Goal: Task Accomplishment & Management: Manage account settings

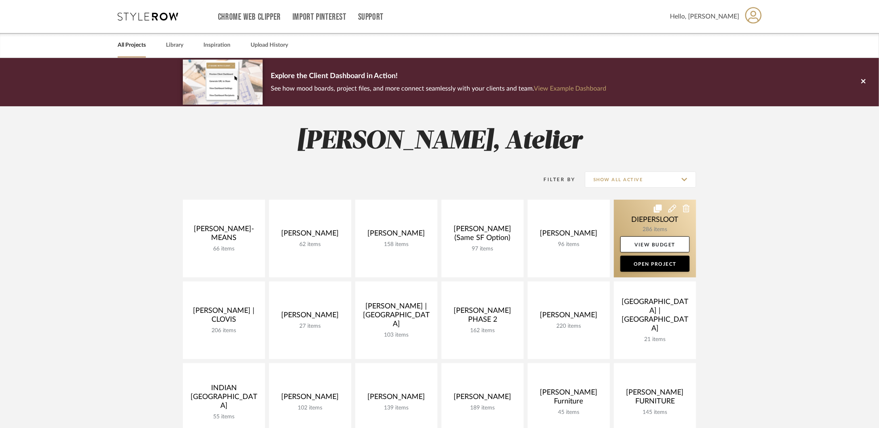
click at [642, 218] on link at bounding box center [655, 239] width 82 height 78
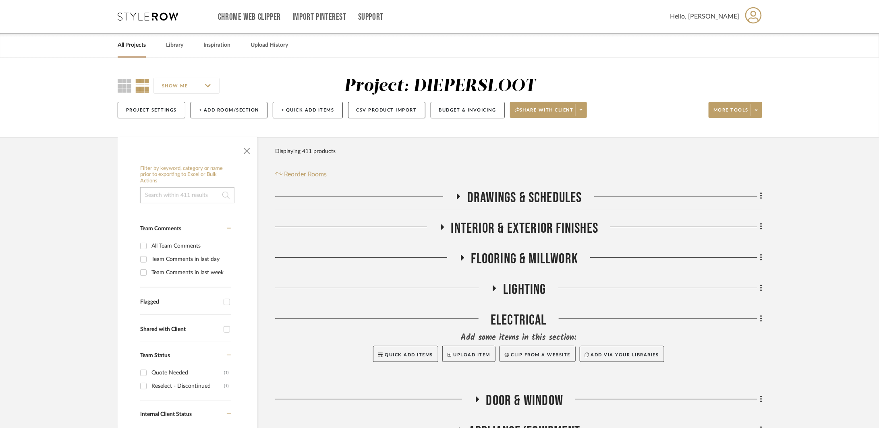
click at [528, 197] on span "Drawings & Schedules" at bounding box center [524, 197] width 115 height 17
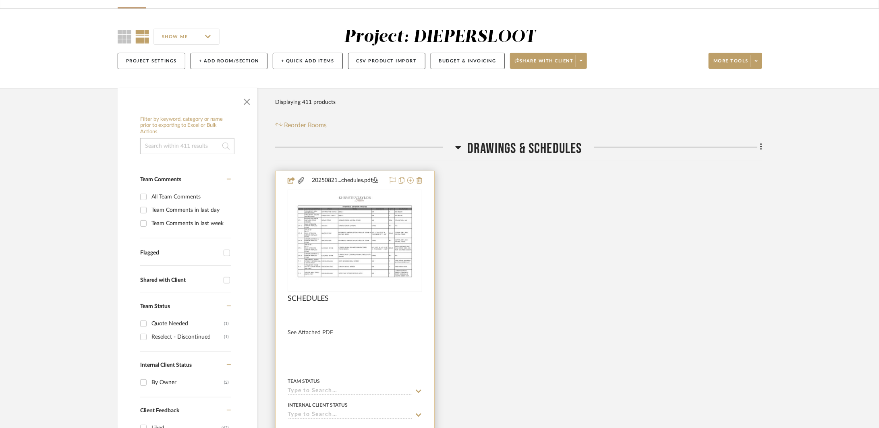
scroll to position [75, 0]
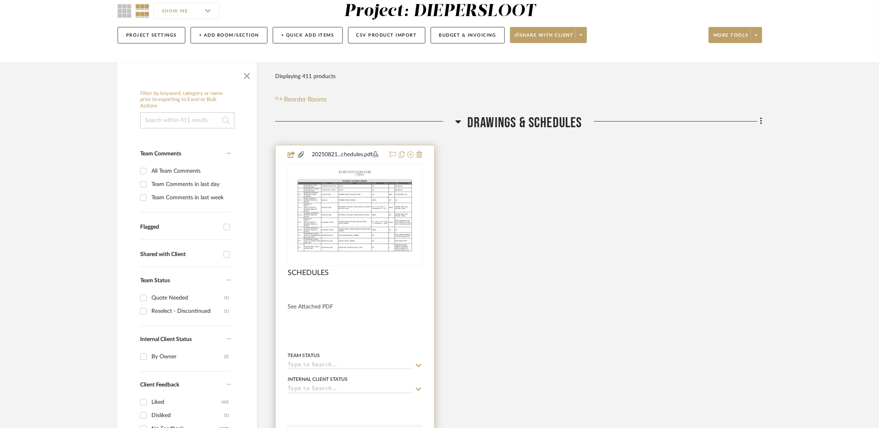
click at [418, 326] on div at bounding box center [355, 321] width 159 height 352
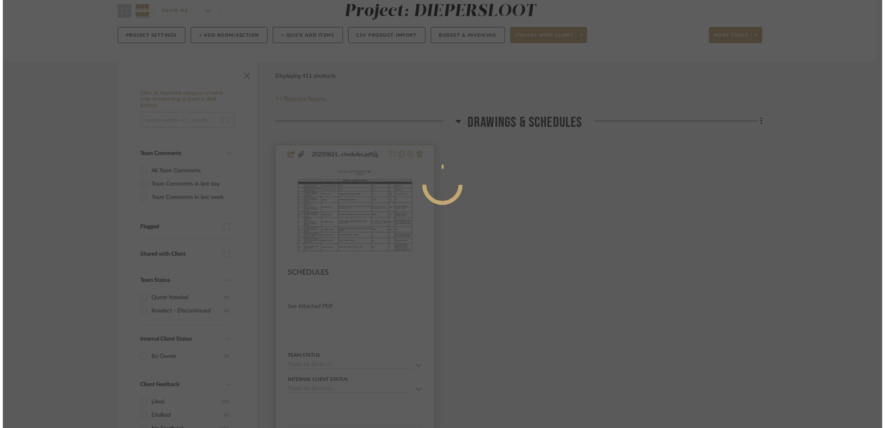
scroll to position [0, 0]
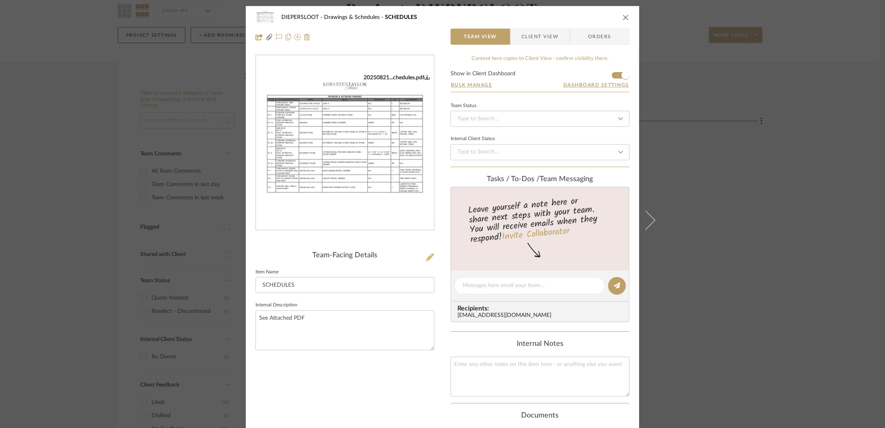
click at [427, 254] on icon at bounding box center [430, 257] width 8 height 8
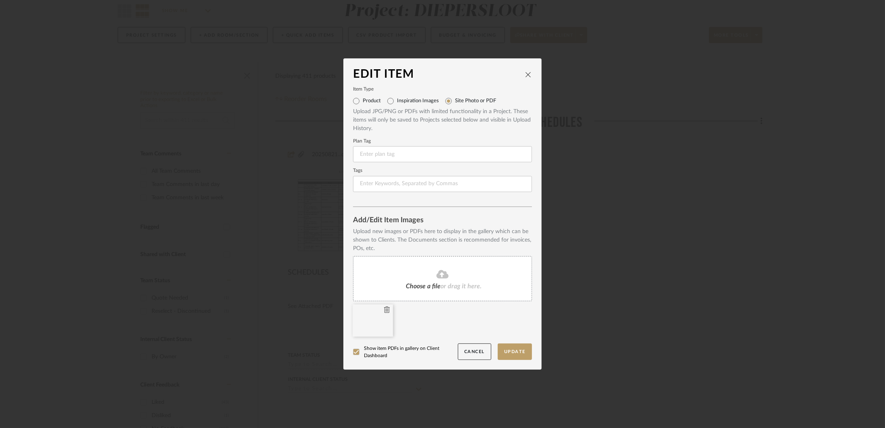
click at [384, 309] on icon at bounding box center [387, 310] width 6 height 6
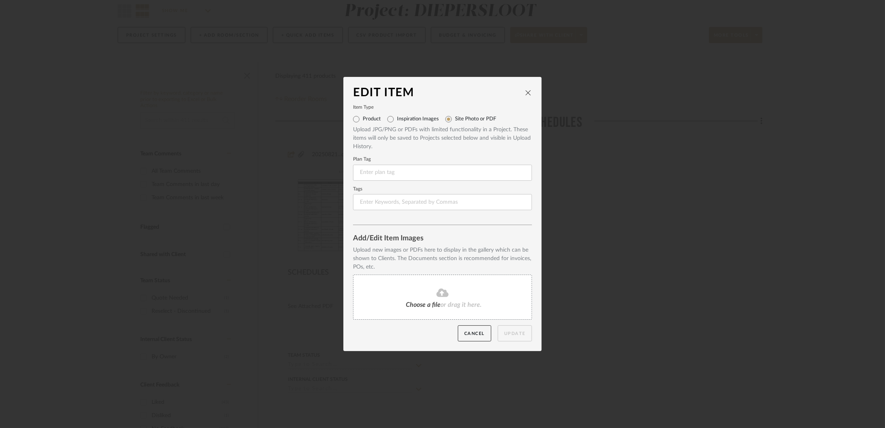
click at [396, 296] on div "Choose a file or drag it here." at bounding box center [442, 297] width 179 height 45
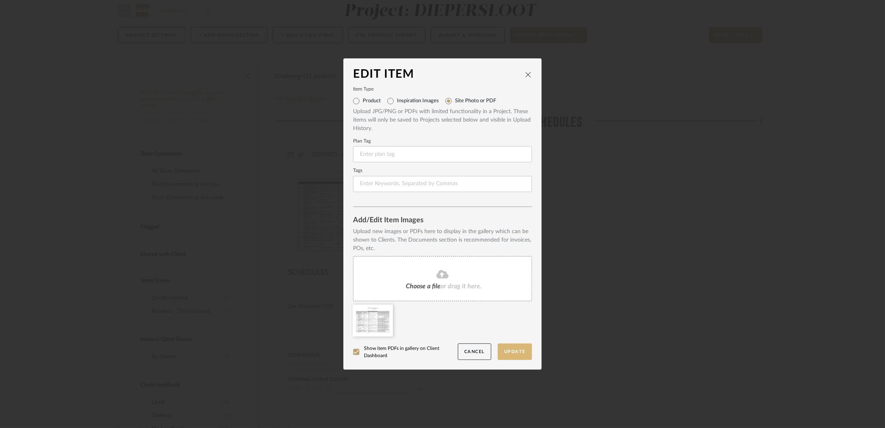
click at [519, 354] on button "Update" at bounding box center [515, 352] width 34 height 17
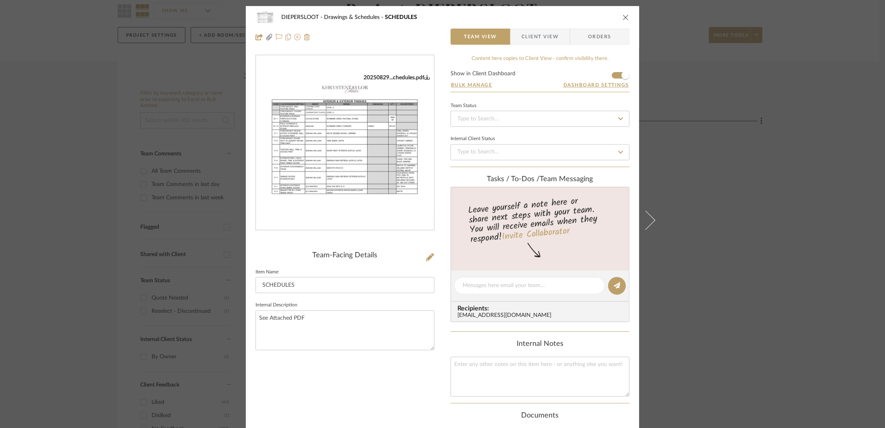
click at [618, 16] on div "DIEPERSLOOT Drawings & Schedules SCHEDULES" at bounding box center [442, 17] width 374 height 16
click at [622, 15] on icon "close" at bounding box center [625, 17] width 6 height 6
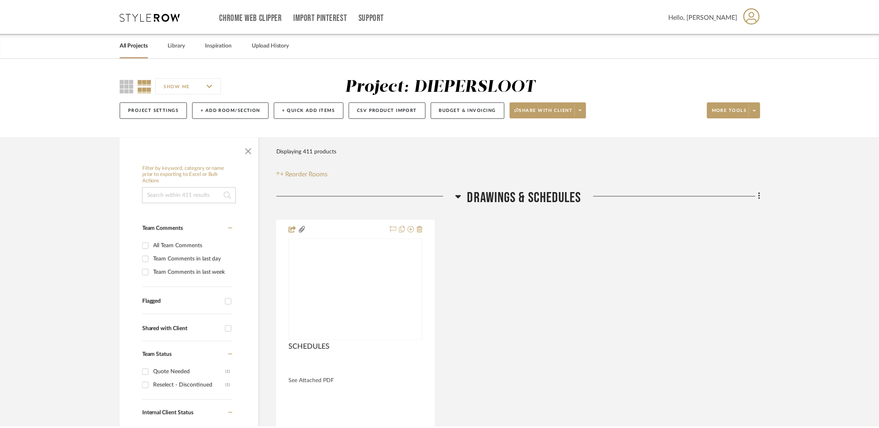
scroll to position [75, 0]
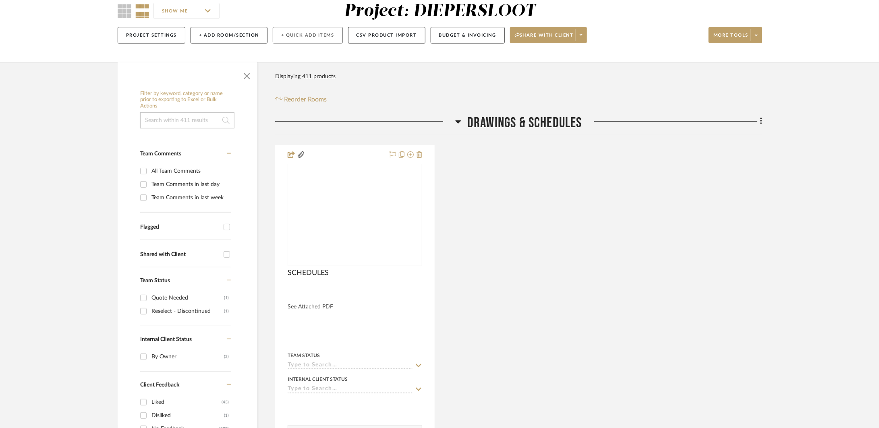
click at [333, 37] on button "+ Quick Add Items" at bounding box center [308, 35] width 70 height 17
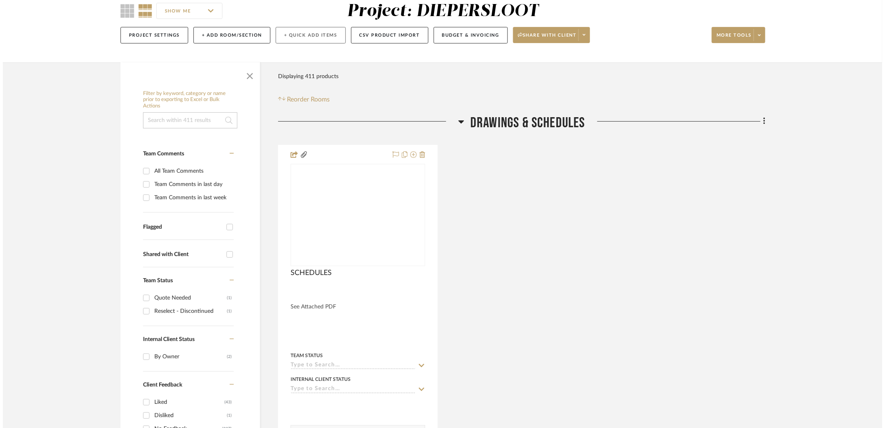
scroll to position [0, 0]
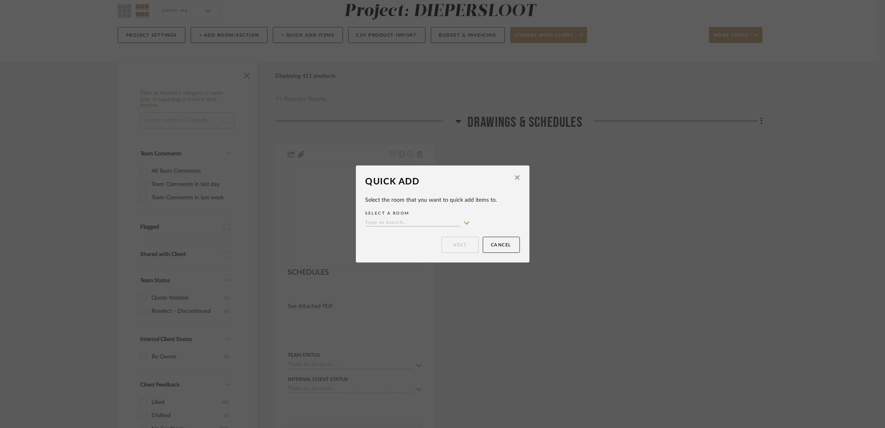
click at [435, 221] on input at bounding box center [412, 224] width 95 height 8
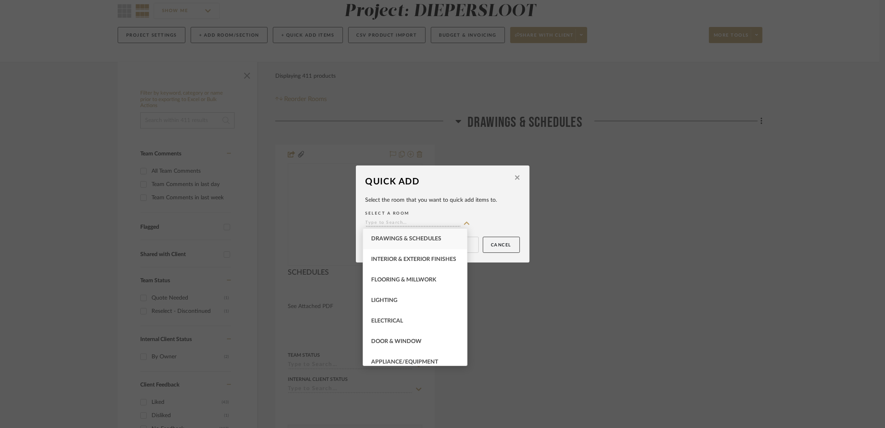
click at [428, 240] on span "Drawings & Schedules" at bounding box center [406, 239] width 70 height 6
type input "Drawings & Schedules"
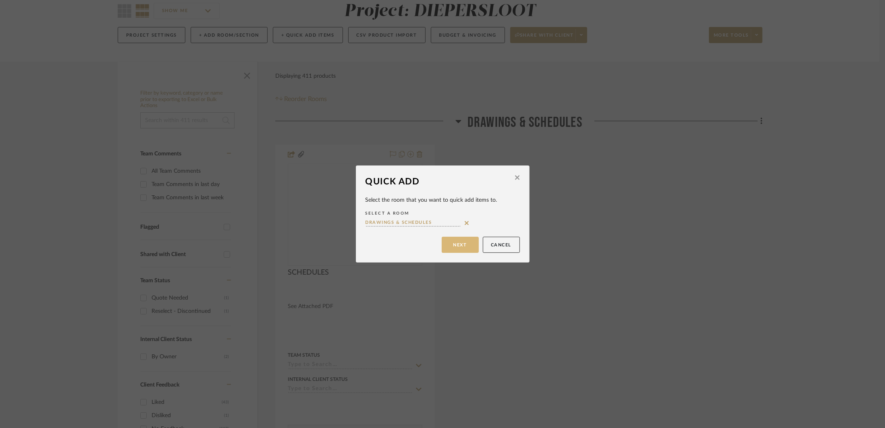
click at [458, 240] on button "Next" at bounding box center [460, 245] width 37 height 16
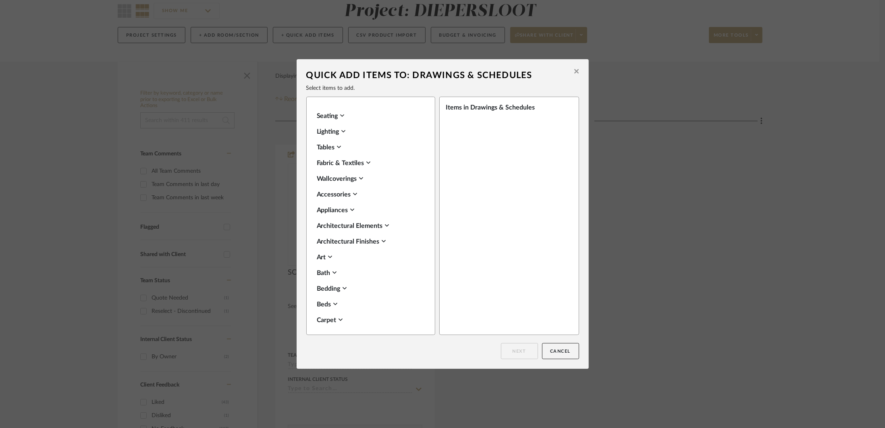
click at [468, 112] on div "Items in Drawings & Schedules" at bounding box center [506, 108] width 120 height 10
click at [566, 74] on div "Quick Add Items to: Drawings & Schedules" at bounding box center [438, 75] width 265 height 13
click at [570, 72] on button at bounding box center [576, 72] width 12 height 19
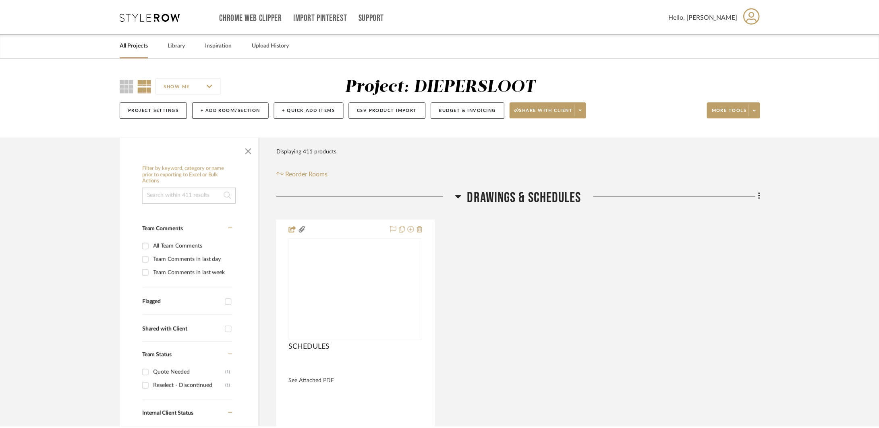
scroll to position [75, 0]
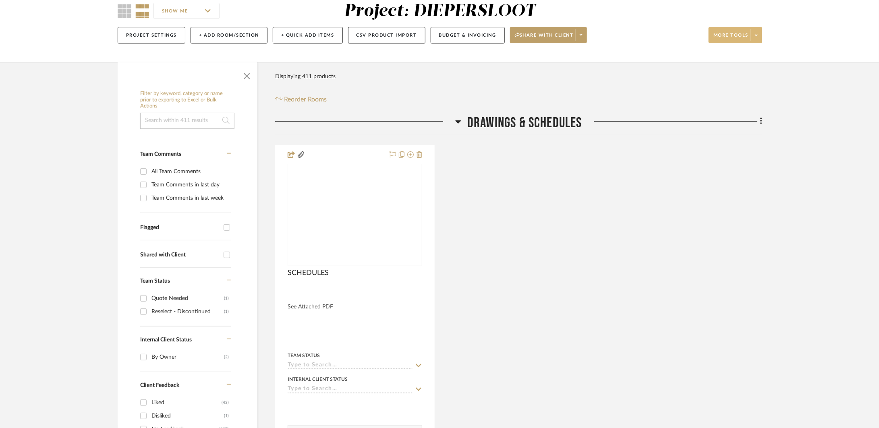
click at [642, 34] on span at bounding box center [756, 35] width 11 height 12
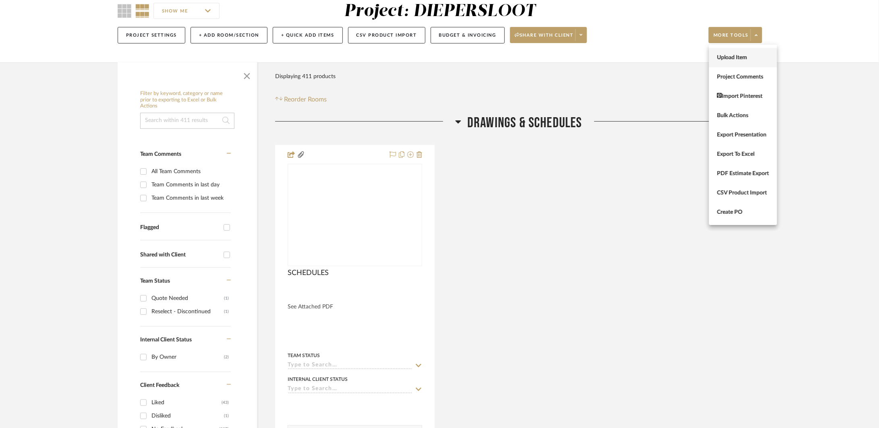
click at [642, 56] on span "Upload Item" at bounding box center [743, 57] width 52 height 7
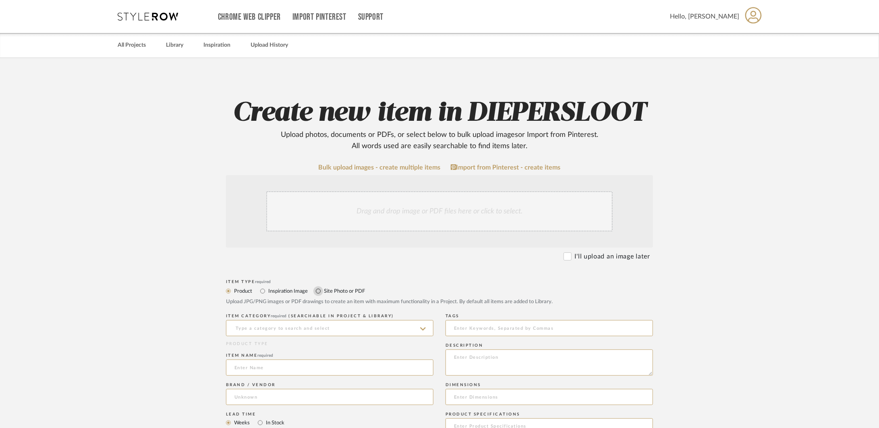
click at [316, 294] on input "Site Photo or PDF" at bounding box center [318, 291] width 10 height 10
radio input "true"
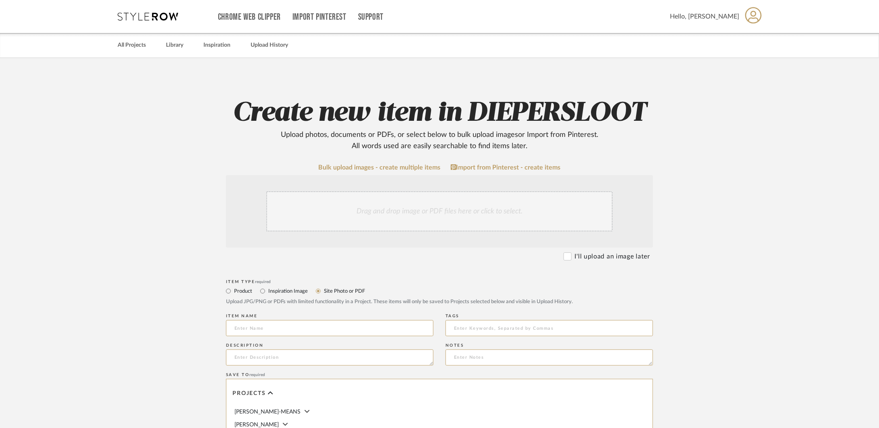
click at [372, 220] on div "Drag and drop image or PDF files here or click to select." at bounding box center [439, 211] width 346 height 40
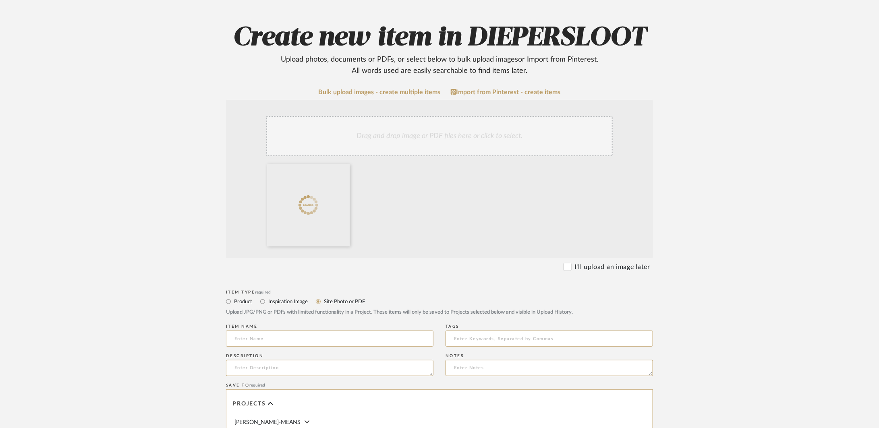
scroll to position [150, 0]
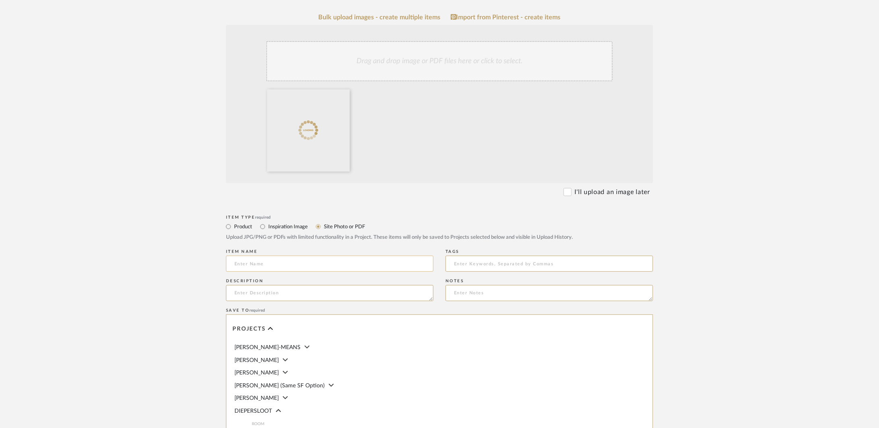
click at [371, 265] on input at bounding box center [329, 264] width 207 height 16
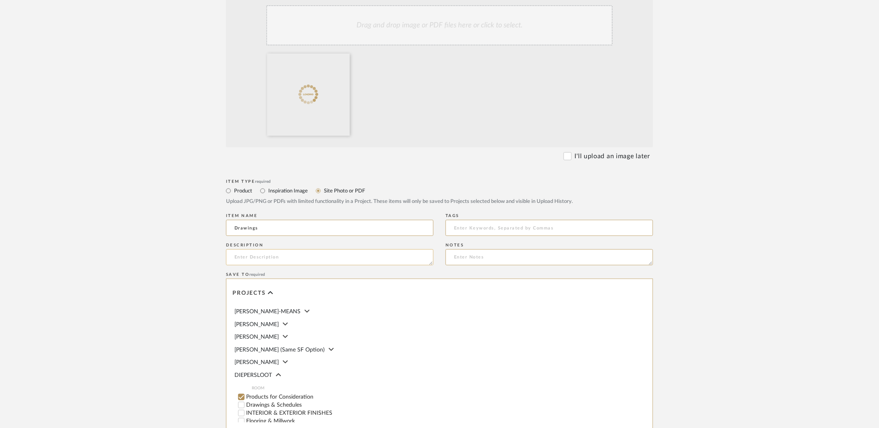
scroll to position [188, 0]
type input "Drawings"
click at [243, 400] on input "Drawings & Schedules" at bounding box center [241, 404] width 8 height 8
checkbox input "false"
click at [171, 284] on upload-items "Create new item in DIEPERSLOOT Upload photos, documents or PDFs, or select belo…" at bounding box center [439, 195] width 879 height 651
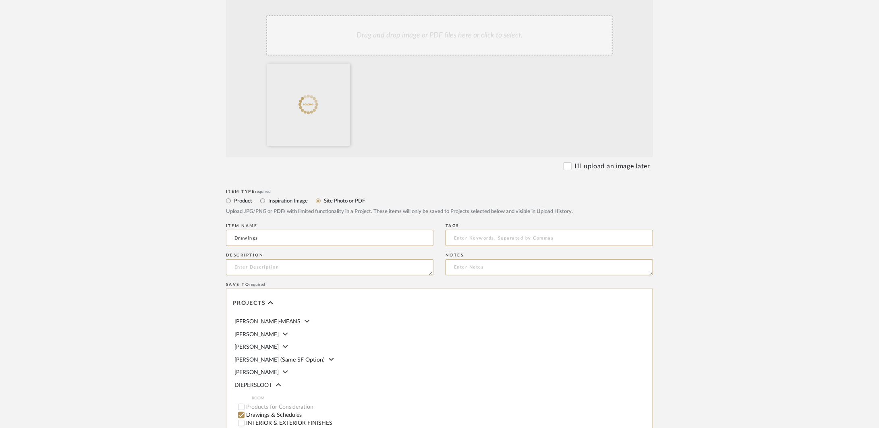
scroll to position [138, 0]
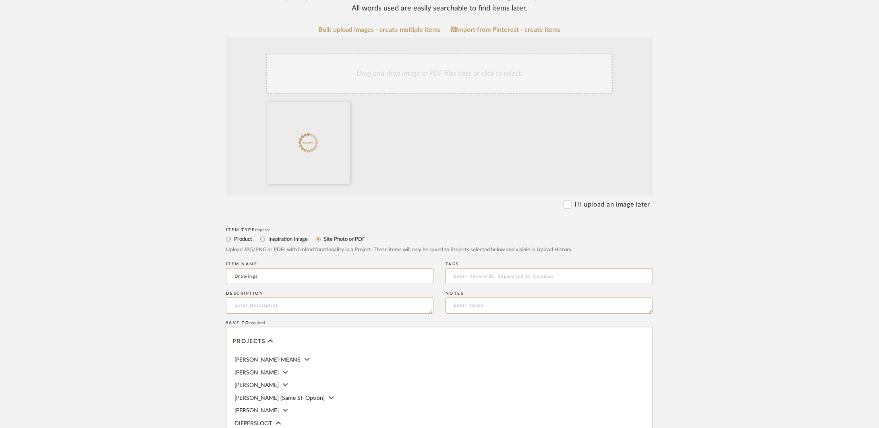
click at [162, 282] on upload-items "Create new item in DIEPERSLOOT Upload photos, documents or PDFs, or select belo…" at bounding box center [439, 245] width 879 height 651
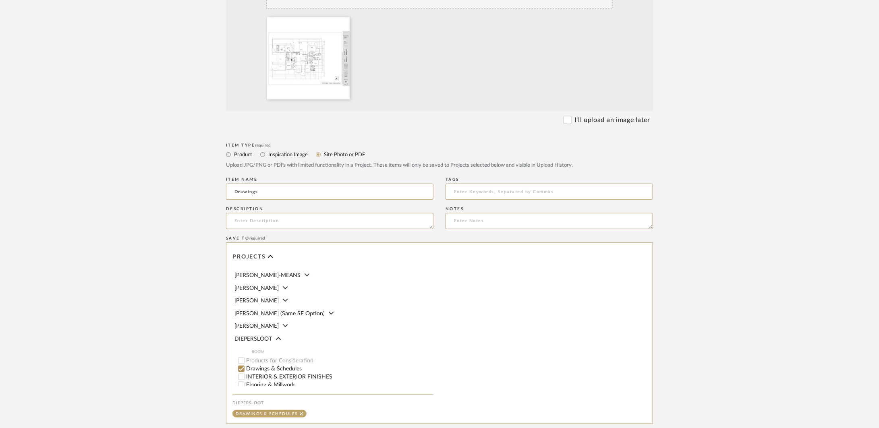
scroll to position [319, 0]
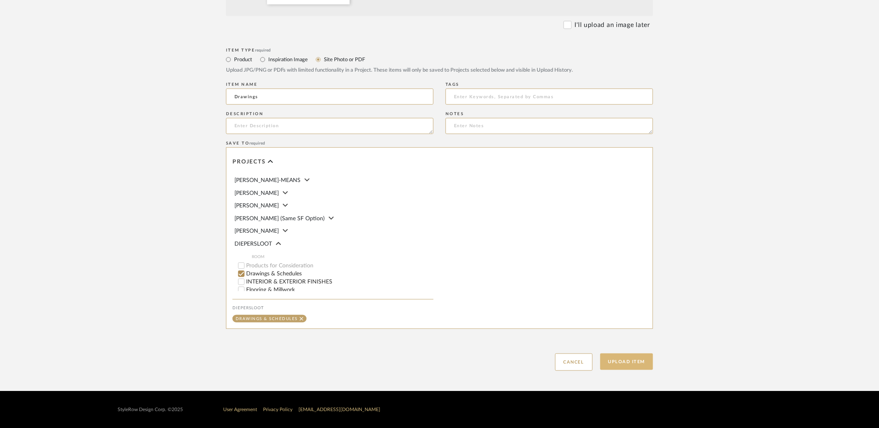
click at [620, 359] on button "Upload Item" at bounding box center [626, 362] width 53 height 17
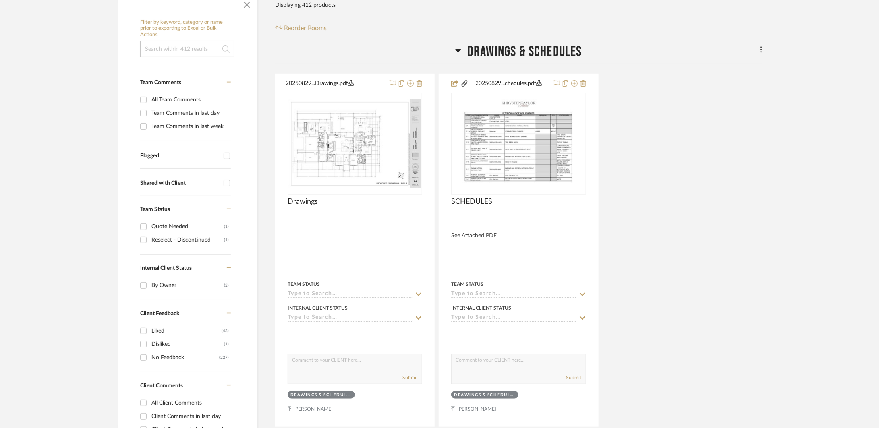
scroll to position [189, 0]
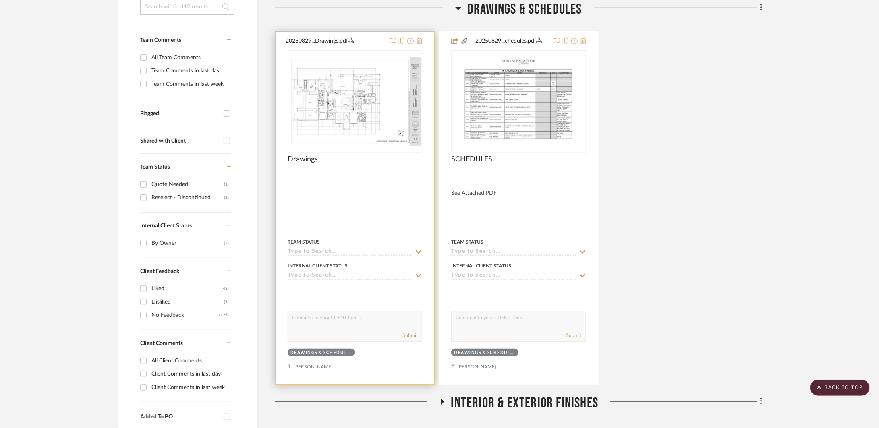
click at [398, 214] on div at bounding box center [355, 208] width 159 height 352
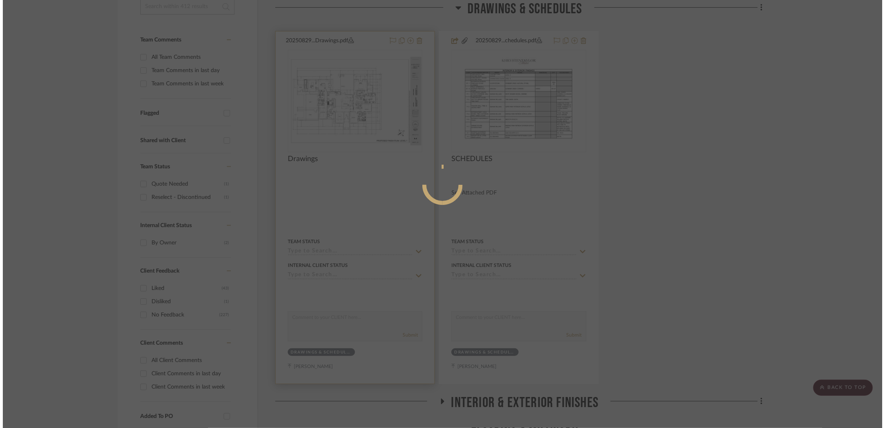
scroll to position [0, 0]
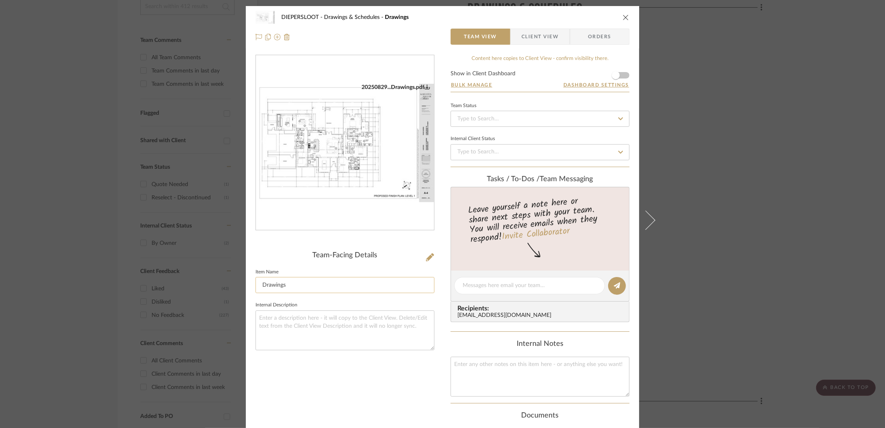
click at [300, 282] on input "Drawings" at bounding box center [344, 285] width 179 height 16
type input "DRAWINGS"
click at [280, 331] on textarea at bounding box center [344, 331] width 179 height 40
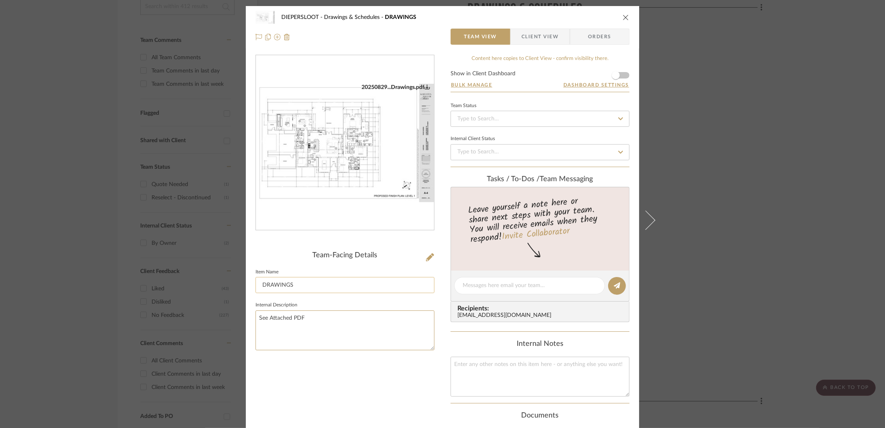
type textarea "See Attached PDF"
click at [296, 284] on input "DRAWINGS" at bounding box center [344, 285] width 179 height 16
click at [624, 16] on icon "close" at bounding box center [625, 17] width 6 height 6
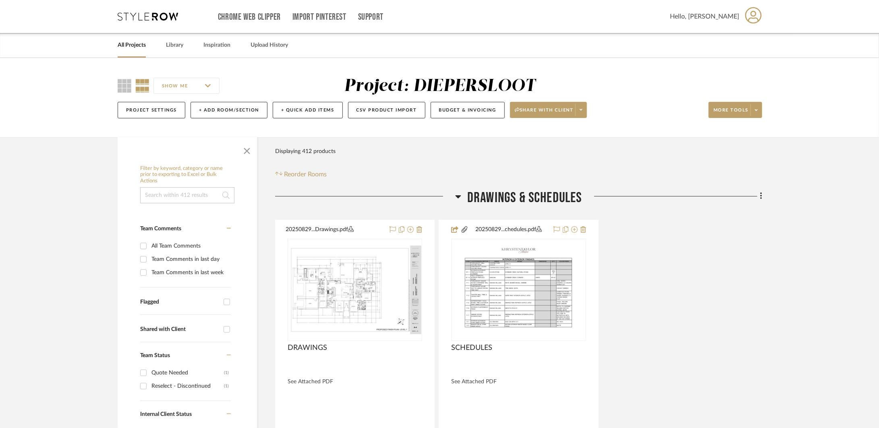
click at [467, 189] on span "Drawings & Schedules" at bounding box center [524, 197] width 115 height 17
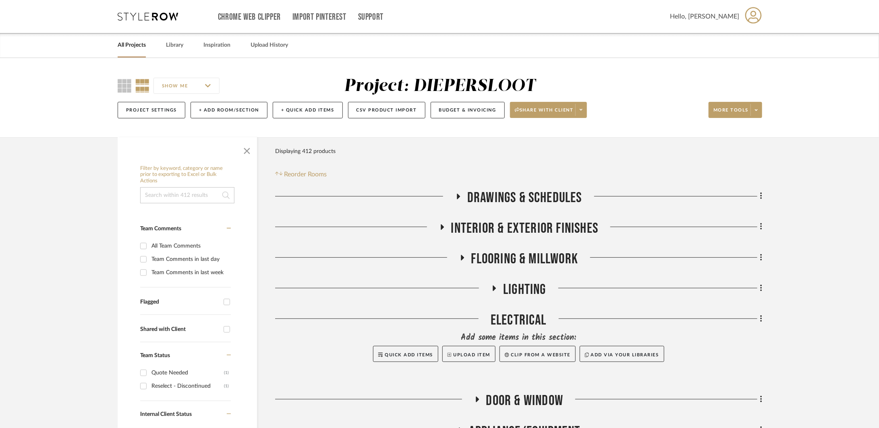
click at [467, 189] on span "Drawings & Schedules" at bounding box center [524, 197] width 115 height 17
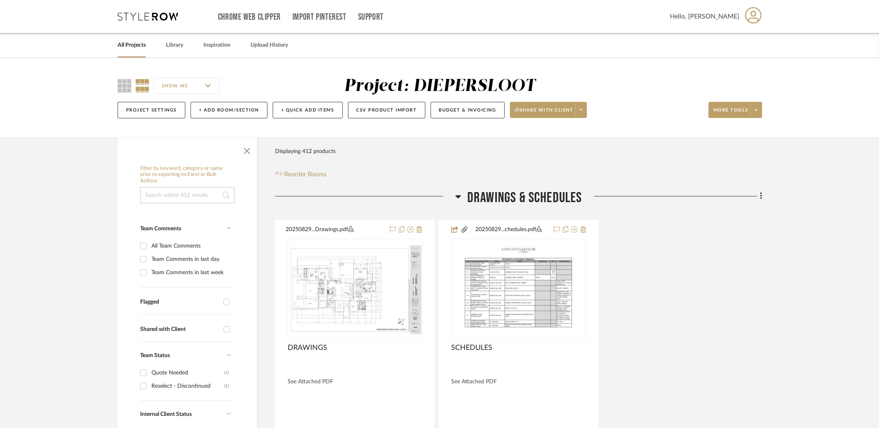
click at [467, 189] on span "Drawings & Schedules" at bounding box center [524, 197] width 115 height 17
